Goal: Transaction & Acquisition: Book appointment/travel/reservation

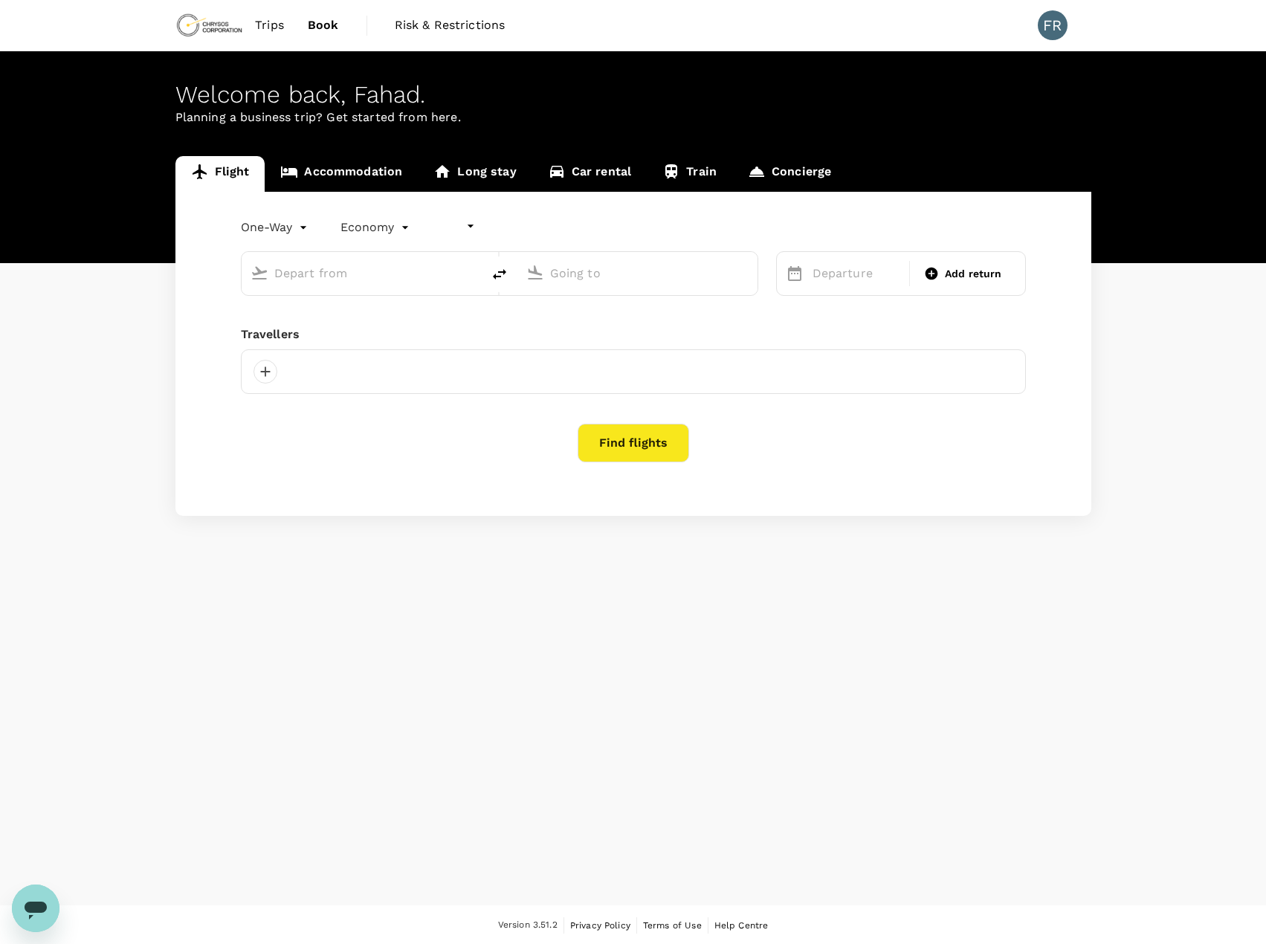
type input "undefined, undefined (any)"
type input "[GEOGRAPHIC_DATA] ([GEOGRAPHIC_DATA])"
type input "Adelaide (ADL)"
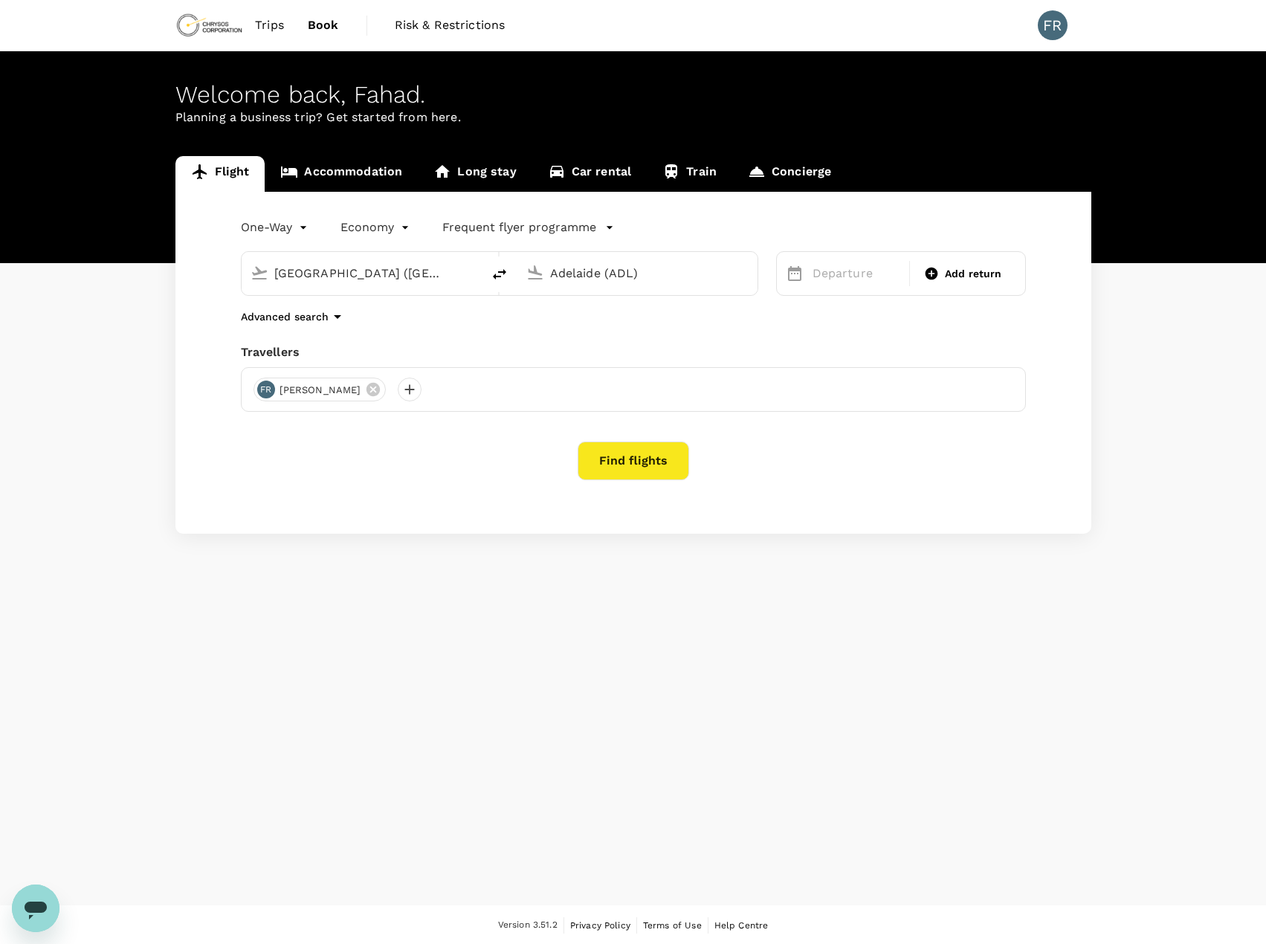
click at [265, 25] on span "Trips" at bounding box center [269, 25] width 29 height 18
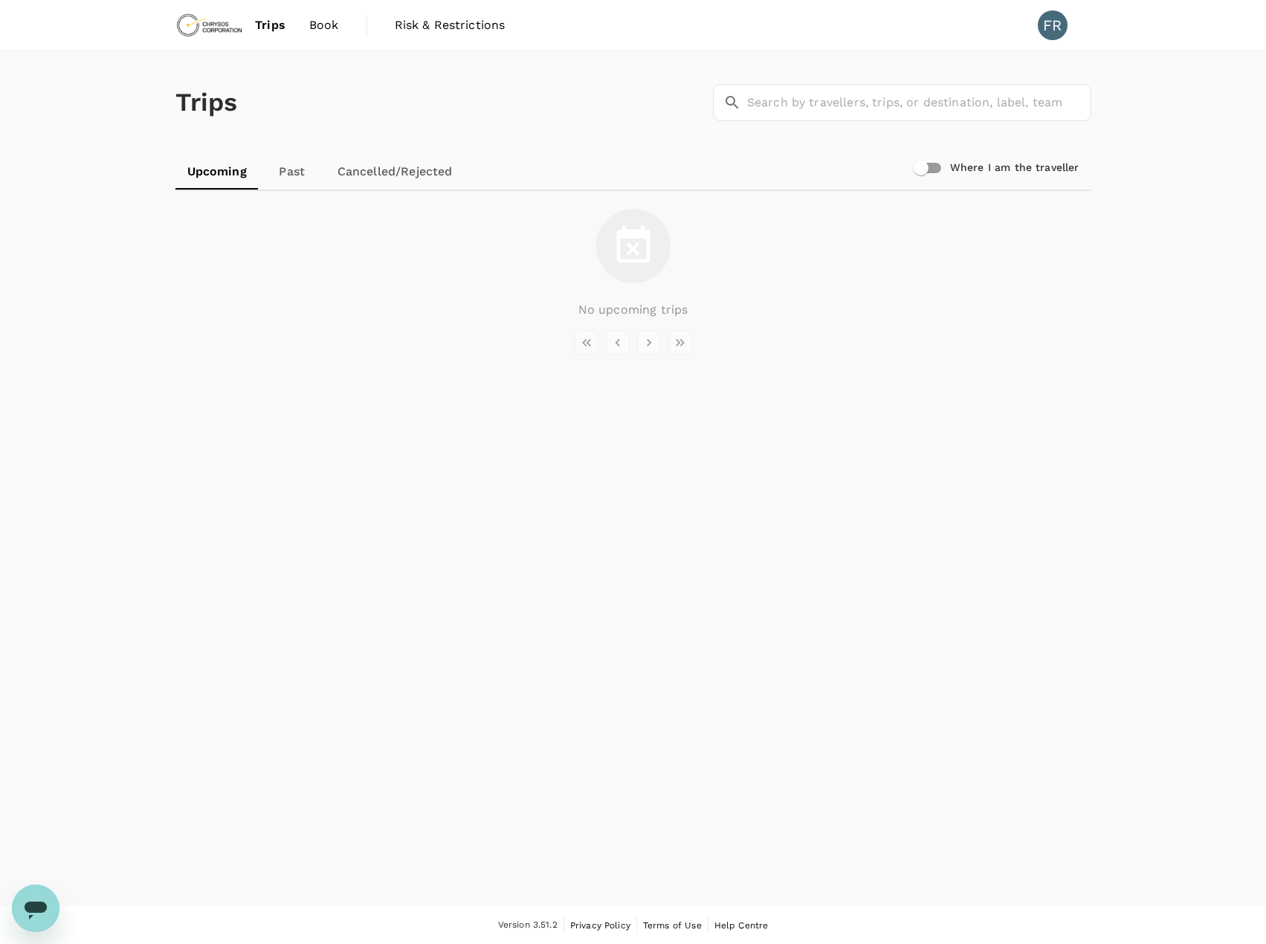
click at [297, 172] on link "Past" at bounding box center [292, 172] width 67 height 36
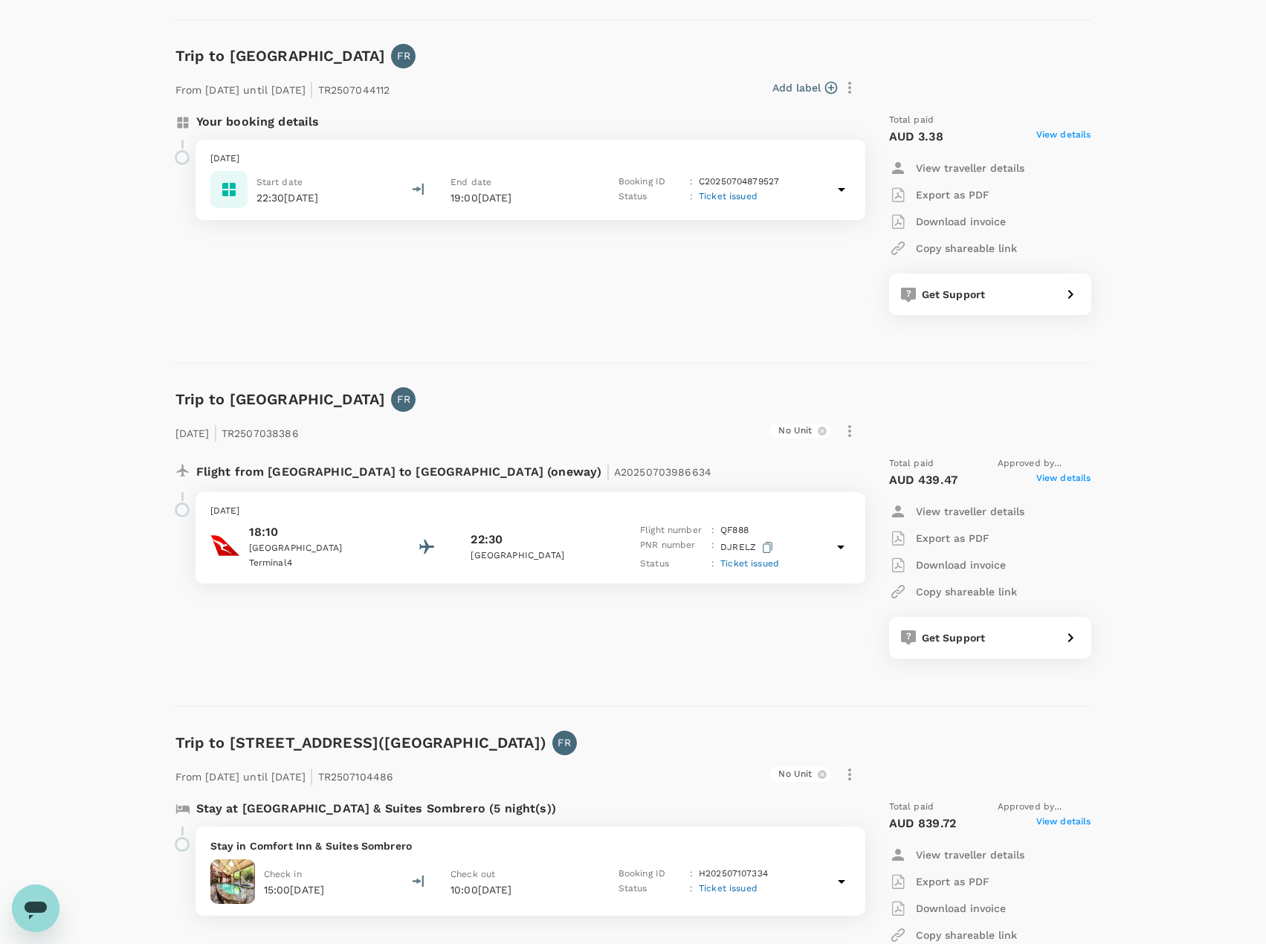
scroll to position [446, 0]
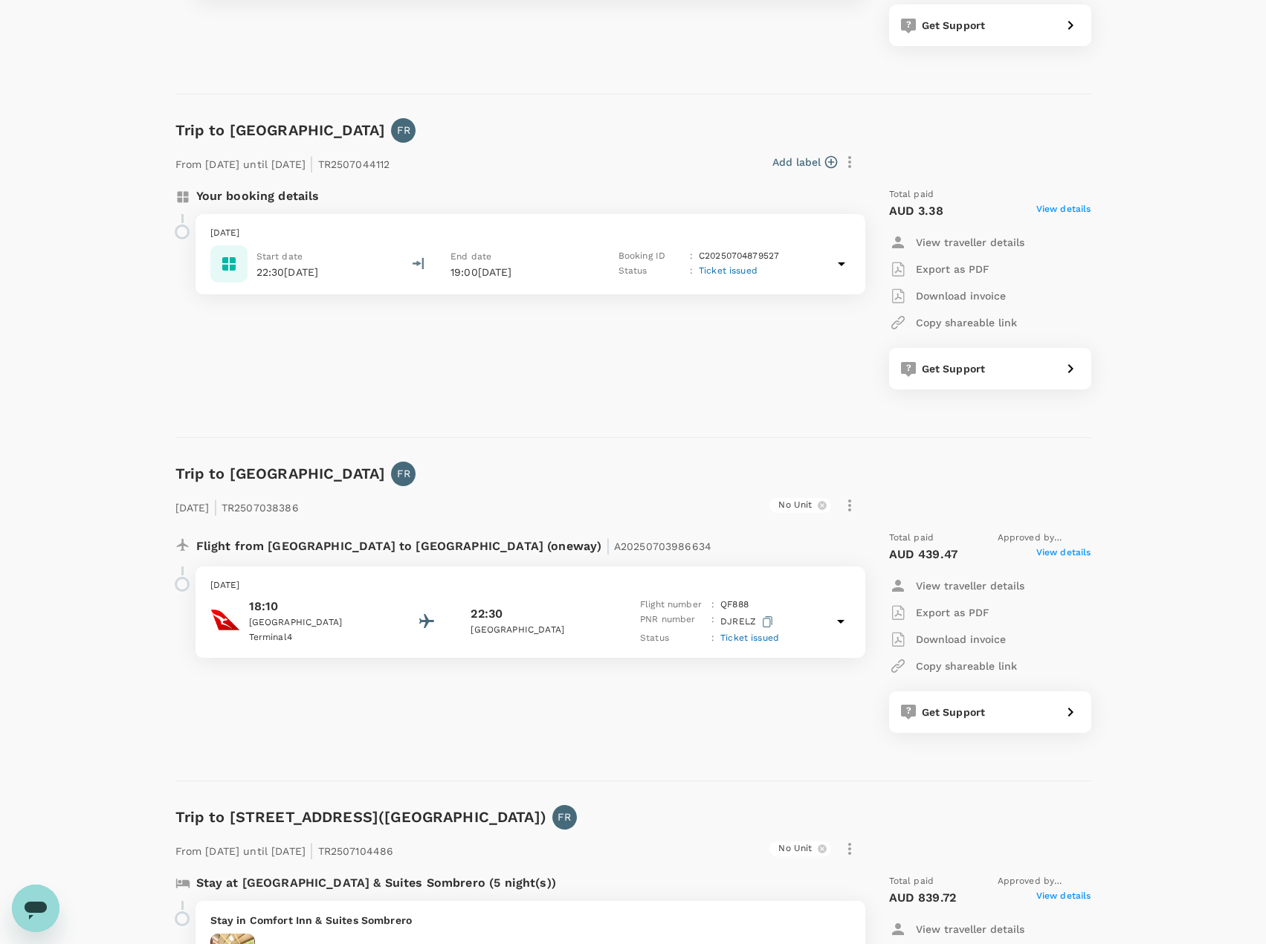
click at [542, 475] on div "[DATE] | TR2507038386 No Unit Flight from [GEOGRAPHIC_DATA] to [GEOGRAPHIC_DATA…" at bounding box center [622, 609] width 940 height 294
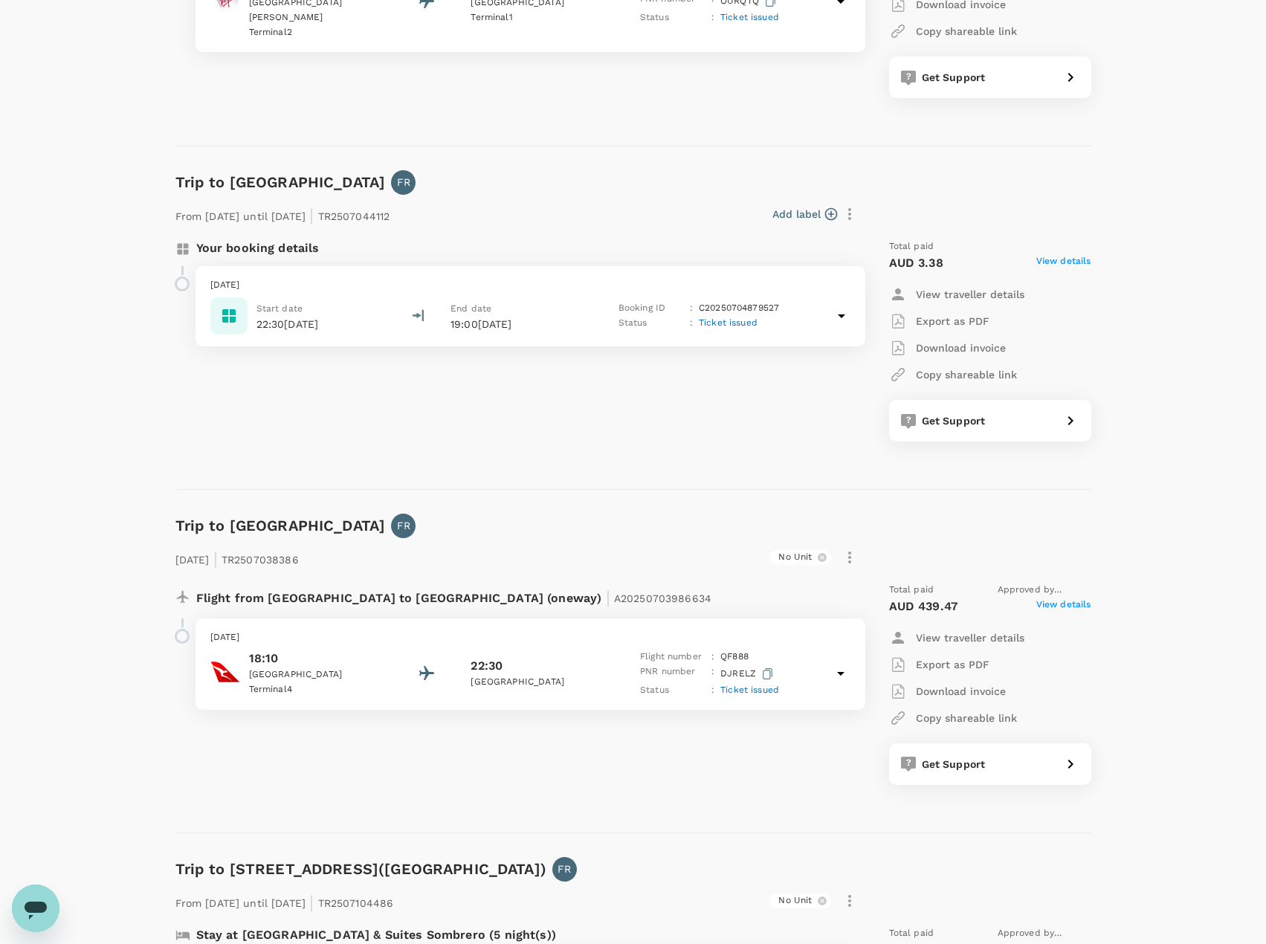
scroll to position [372, 0]
